Goal: Browse casually

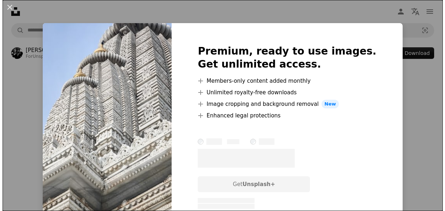
scroll to position [3228, 0]
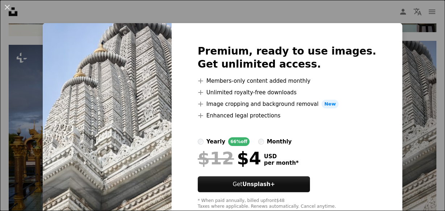
click at [143, 84] on img at bounding box center [107, 127] width 129 height 208
click at [397, 103] on div "An X shape Premium, ready to use images. Get unlimited access. A plus sign Memb…" at bounding box center [222, 105] width 445 height 211
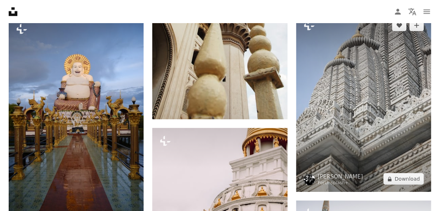
click at [394, 86] on img at bounding box center [363, 102] width 135 height 180
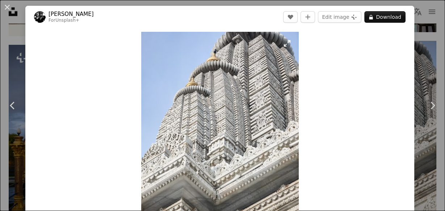
scroll to position [145, 0]
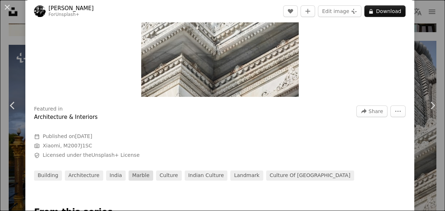
click at [131, 178] on link "marble" at bounding box center [140, 176] width 25 height 10
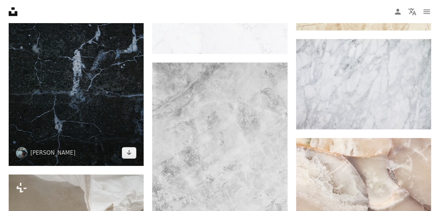
scroll to position [405, 0]
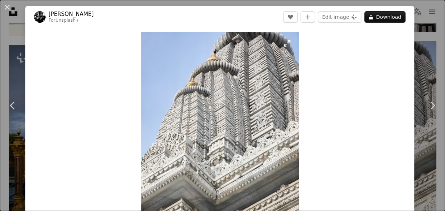
scroll to position [87, 0]
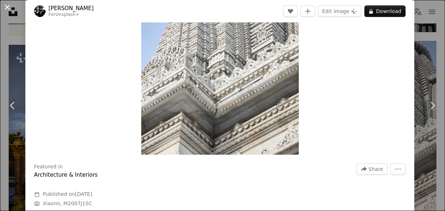
click at [4, 6] on button "An X shape" at bounding box center [7, 7] width 9 height 9
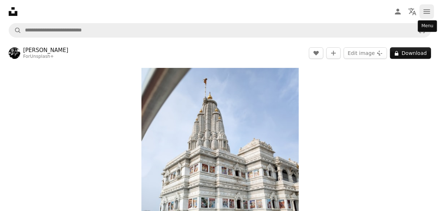
click at [428, 14] on icon "navigation menu" at bounding box center [427, 11] width 9 height 9
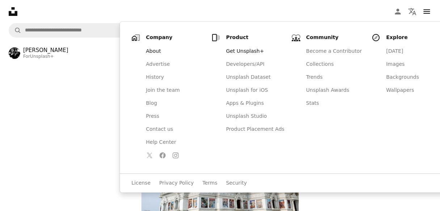
click at [156, 51] on link "About" at bounding box center [175, 51] width 67 height 13
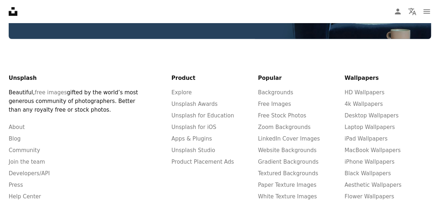
scroll to position [1518, 0]
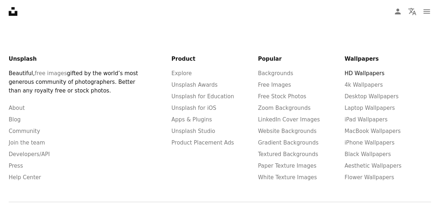
click at [359, 70] on link "HD Wallpapers" at bounding box center [365, 73] width 40 height 7
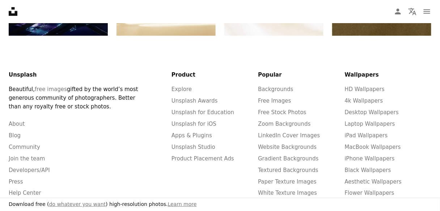
scroll to position [1572, 0]
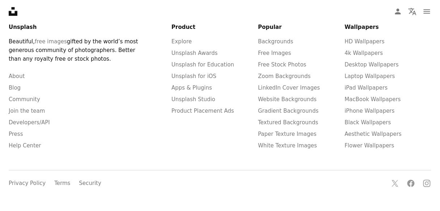
scroll to position [1518, 0]
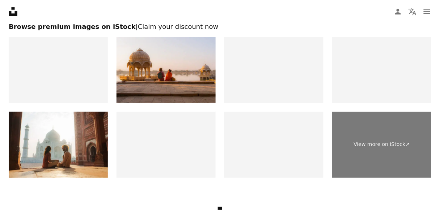
scroll to position [1367, 0]
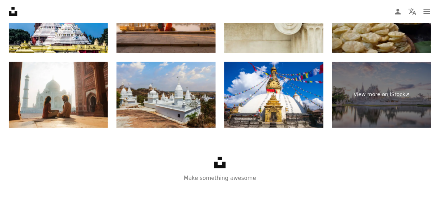
click at [210, 179] on p "Make something awesome" at bounding box center [220, 178] width 440 height 9
click at [220, 165] on icon at bounding box center [220, 163] width 12 height 12
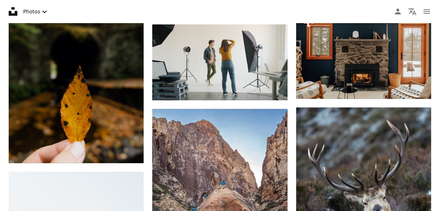
scroll to position [4024, 0]
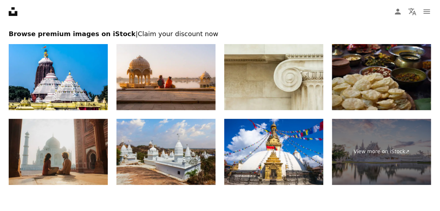
scroll to position [1309, 0]
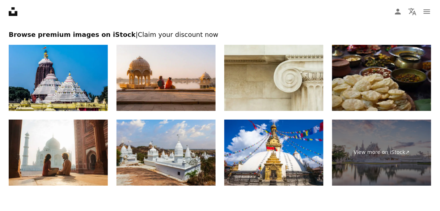
click at [68, 77] on img at bounding box center [58, 78] width 99 height 66
